Goal: Task Accomplishment & Management: Use online tool/utility

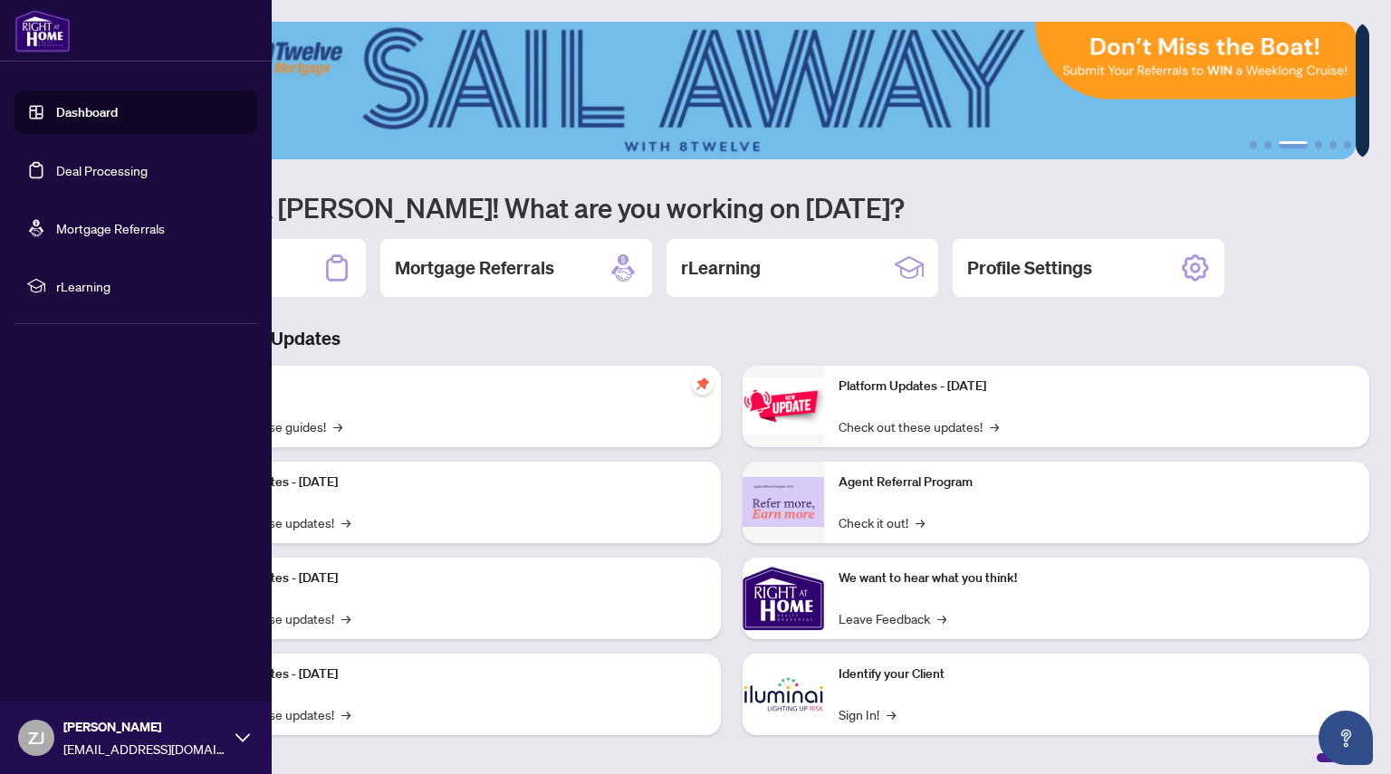
click at [67, 172] on link "Deal Processing" at bounding box center [101, 170] width 91 height 16
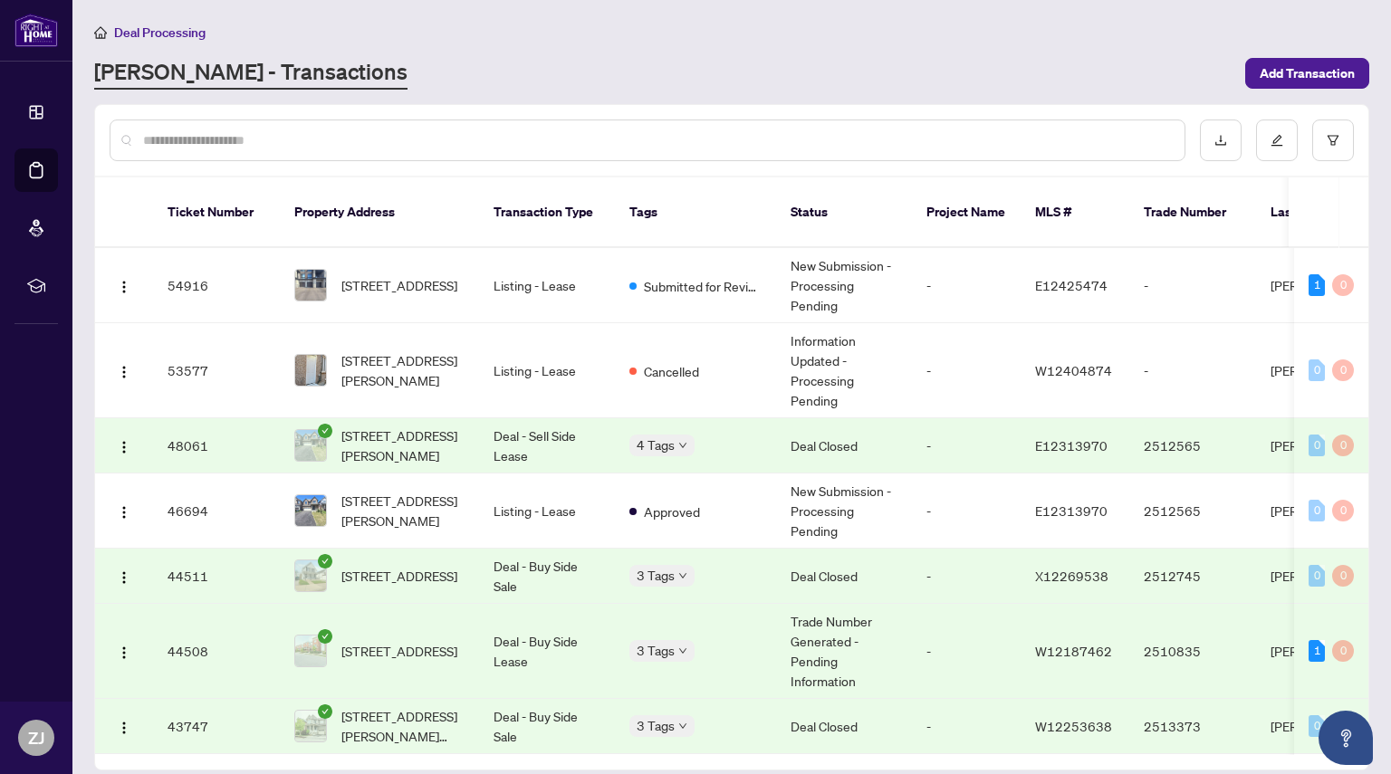
click at [511, 78] on div "[PERSON_NAME] - Transactions" at bounding box center [664, 73] width 1140 height 33
click at [1310, 67] on span "Add Transaction" at bounding box center [1306, 73] width 95 height 29
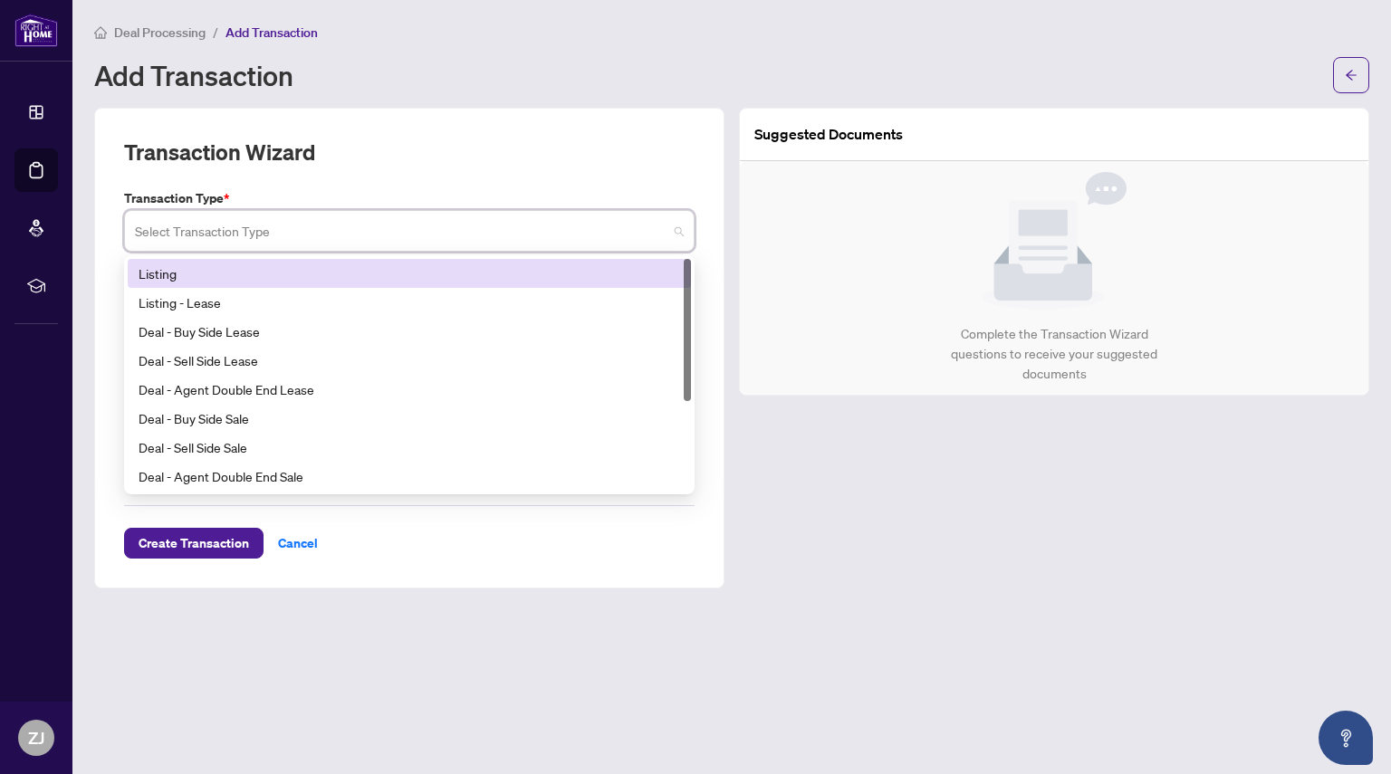
click at [464, 223] on input "search" at bounding box center [401, 234] width 532 height 40
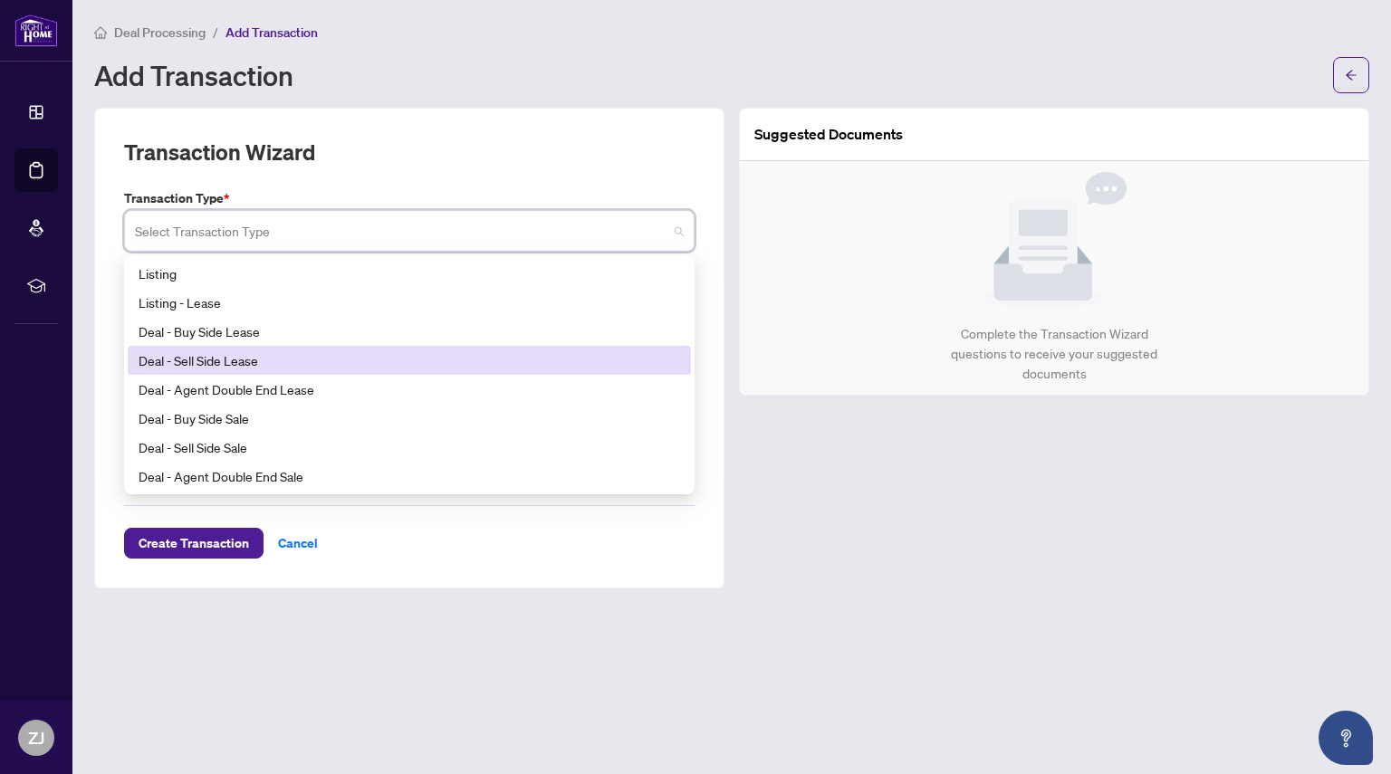
click at [248, 366] on div "Deal - Sell Side Lease" at bounding box center [409, 360] width 541 height 20
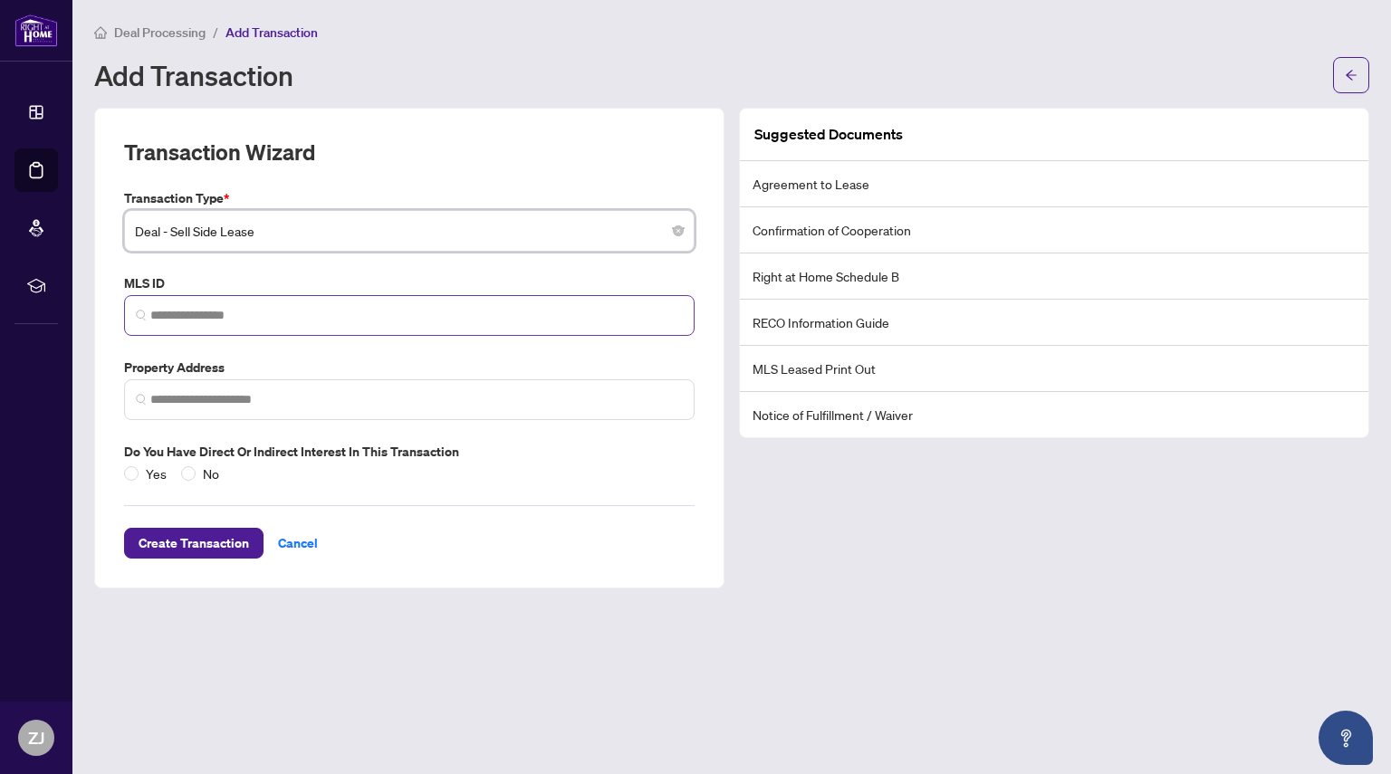
click at [327, 326] on span at bounding box center [409, 315] width 570 height 41
